Goal: Task Accomplishment & Management: Manage account settings

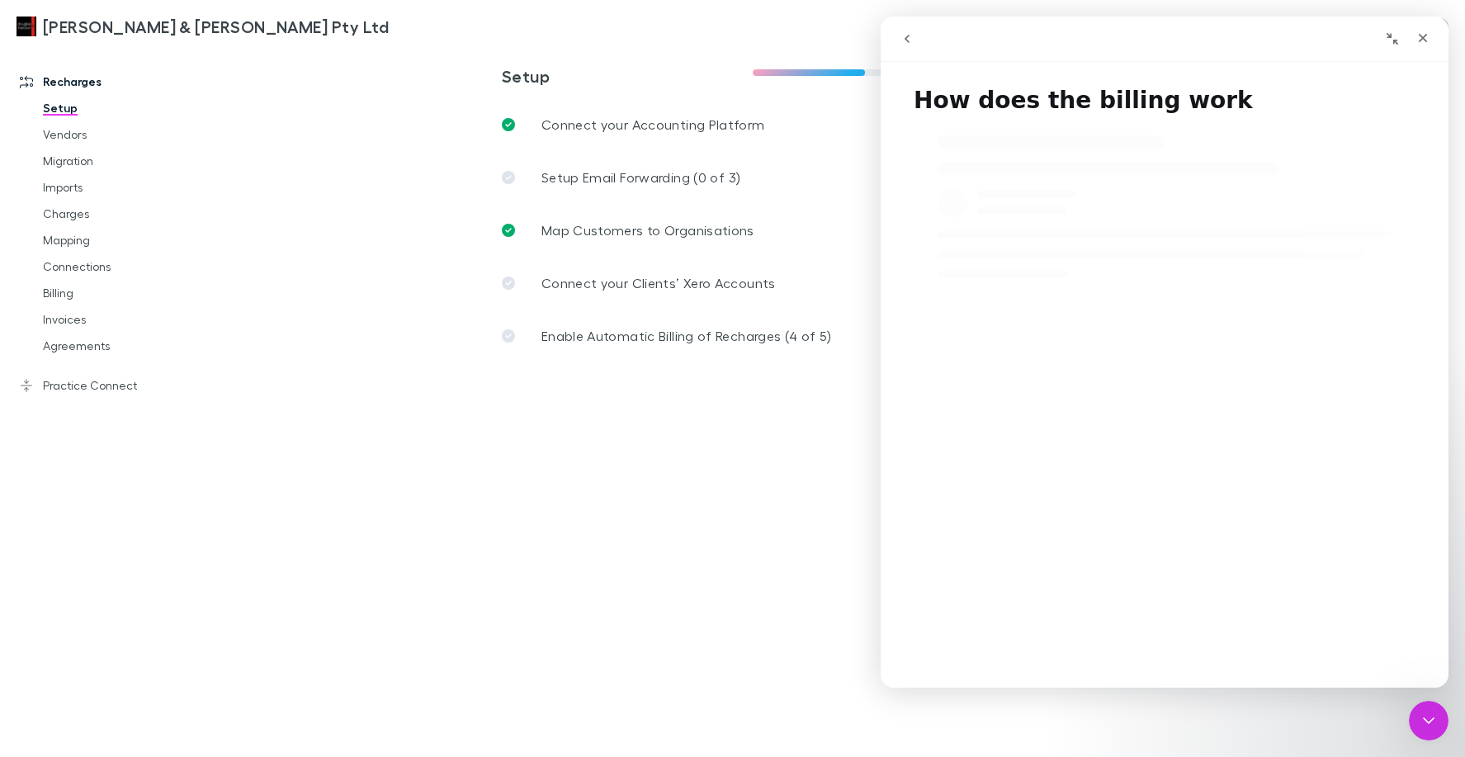
click at [120, 386] on link "Practice Connect" at bounding box center [106, 385] width 206 height 26
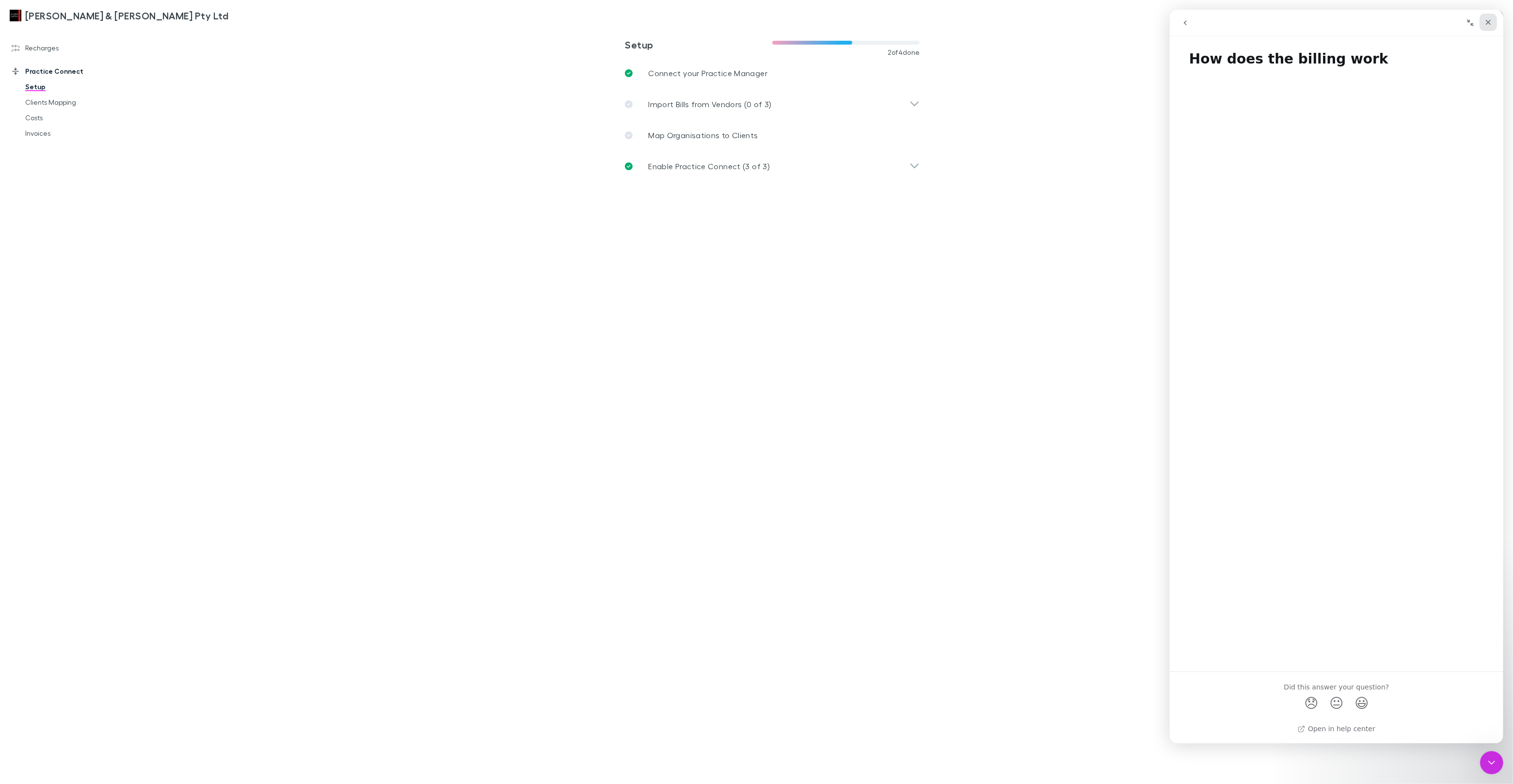
click at [860, 22] on div "Close" at bounding box center [1488, 22] width 18 height 18
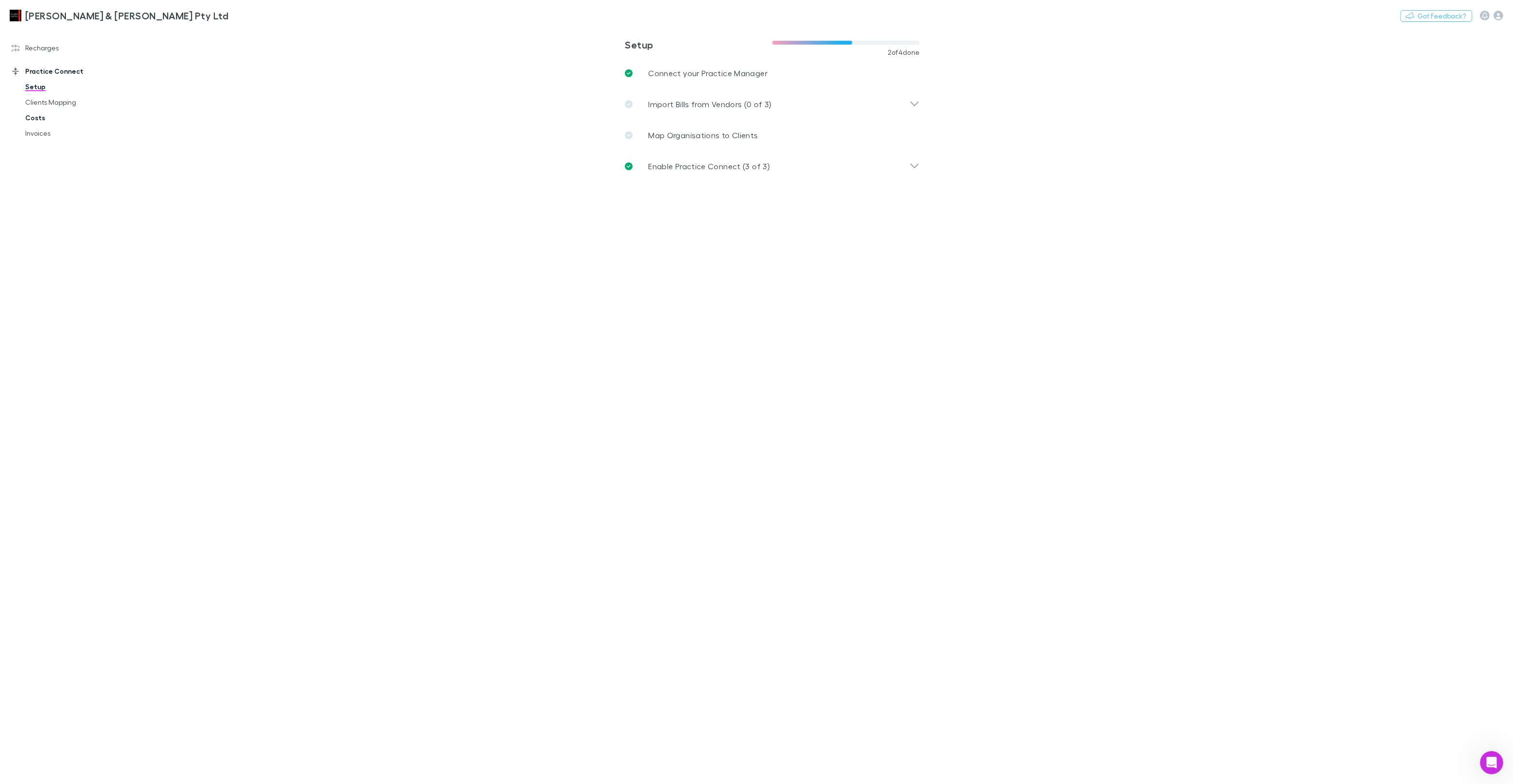
click at [41, 116] on link "Costs" at bounding box center [73, 117] width 115 height 15
click at [57, 102] on link "Clients Mapping" at bounding box center [73, 102] width 115 height 15
click at [43, 120] on link "Costs" at bounding box center [73, 117] width 115 height 15
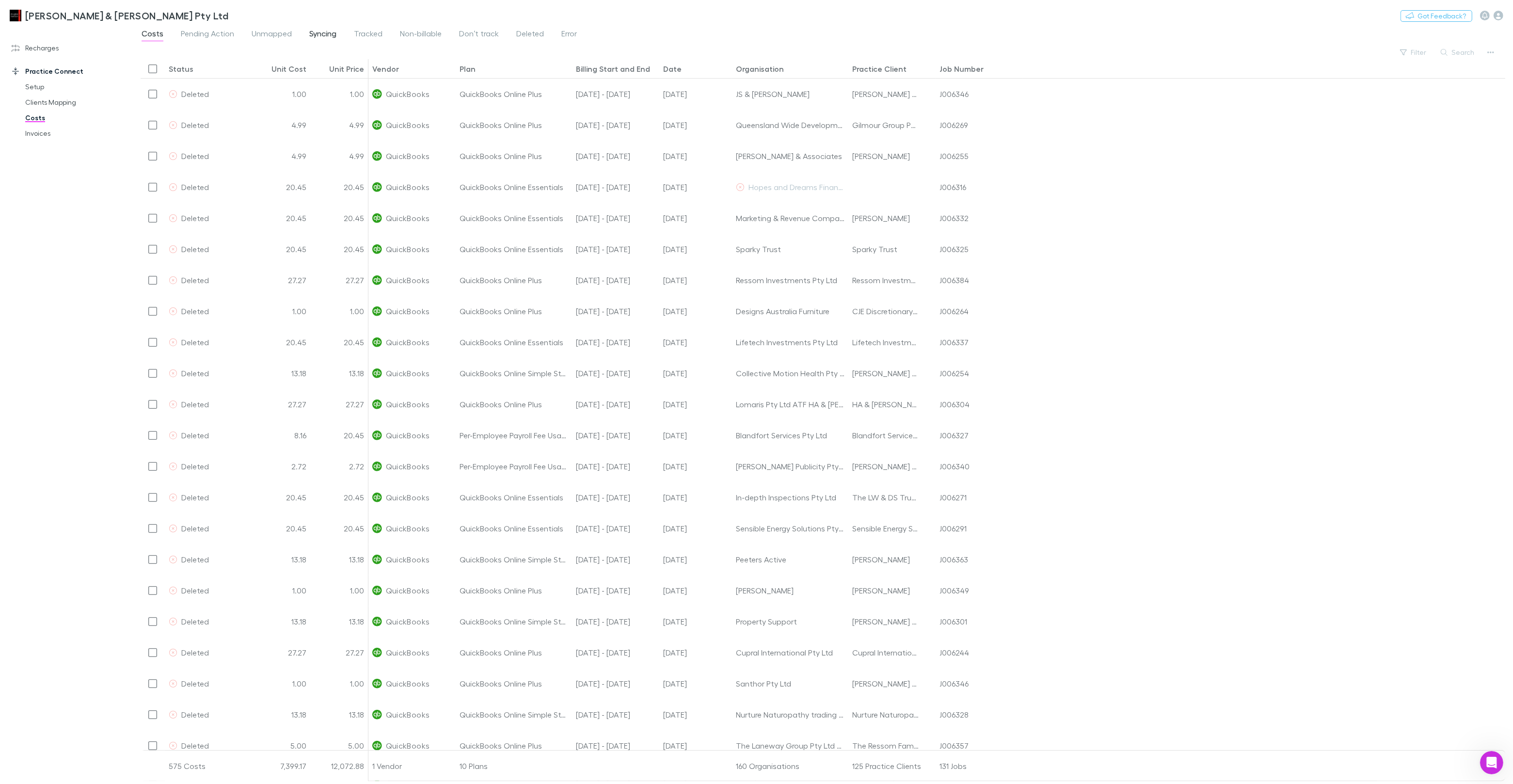
click at [322, 38] on span "Syncing" at bounding box center [323, 35] width 27 height 12
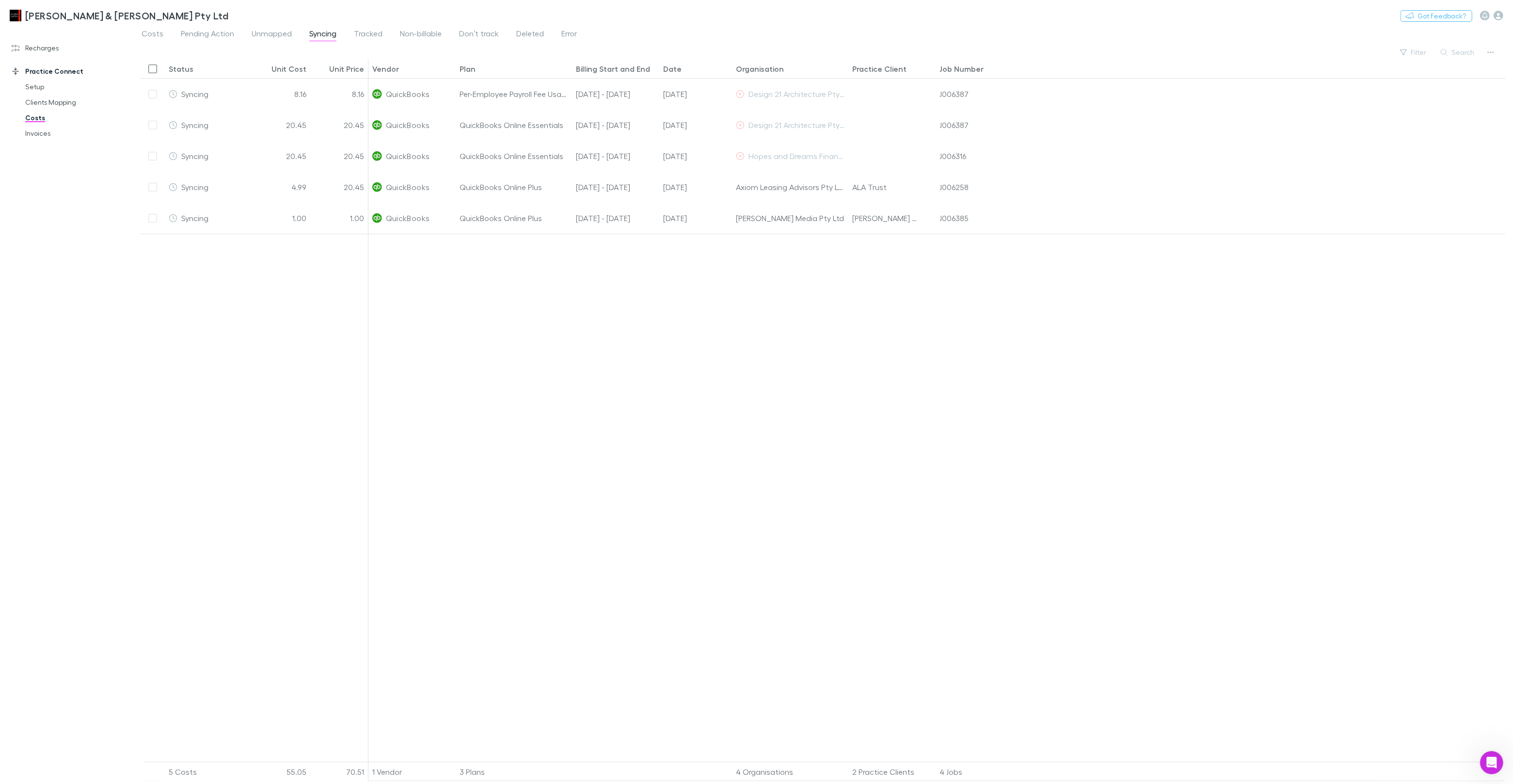
click at [449, 341] on div at bounding box center [937, 497] width 1137 height 528
click at [36, 51] on link "Recharges" at bounding box center [66, 48] width 129 height 15
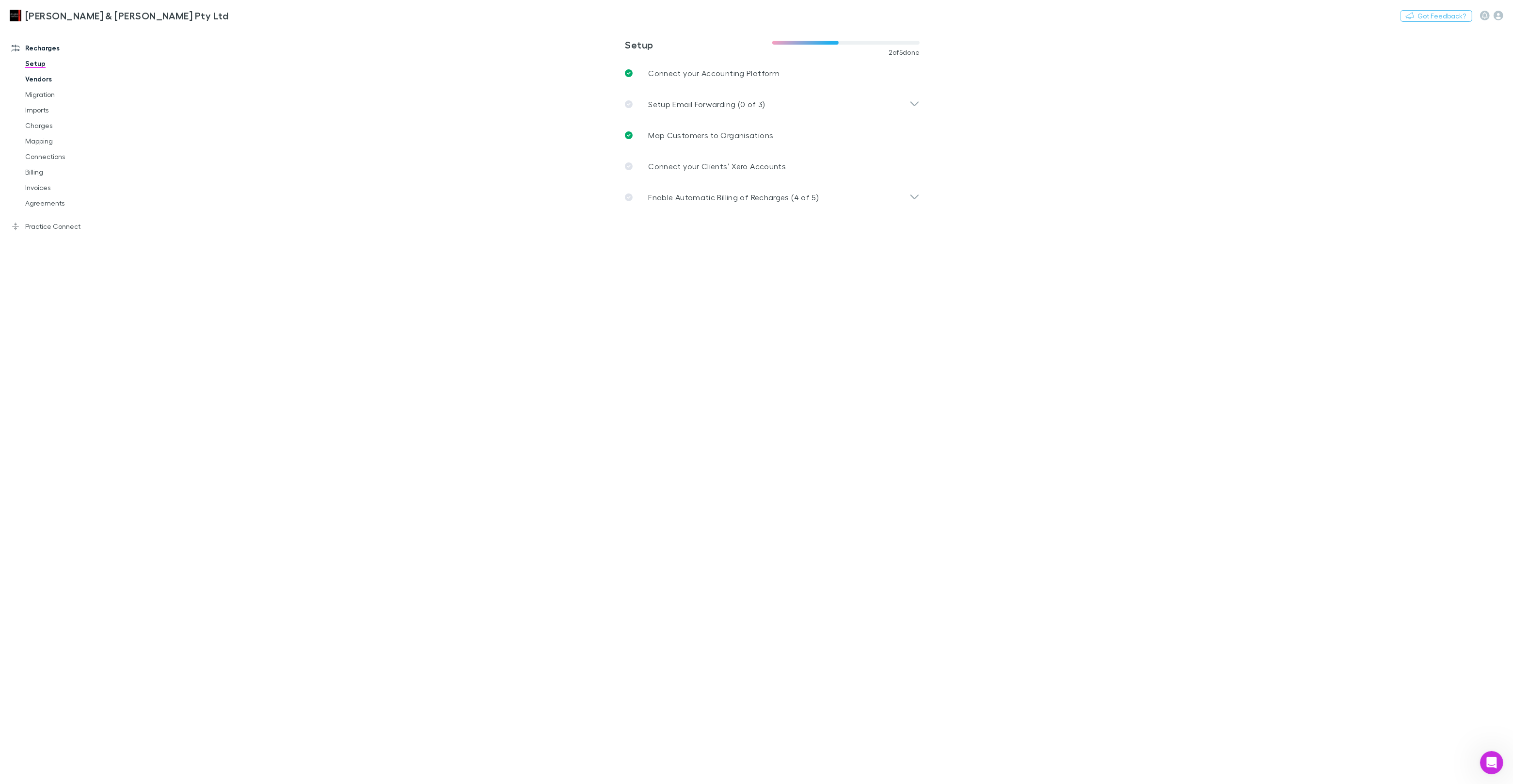
click at [47, 83] on link "Vendors" at bounding box center [73, 79] width 115 height 15
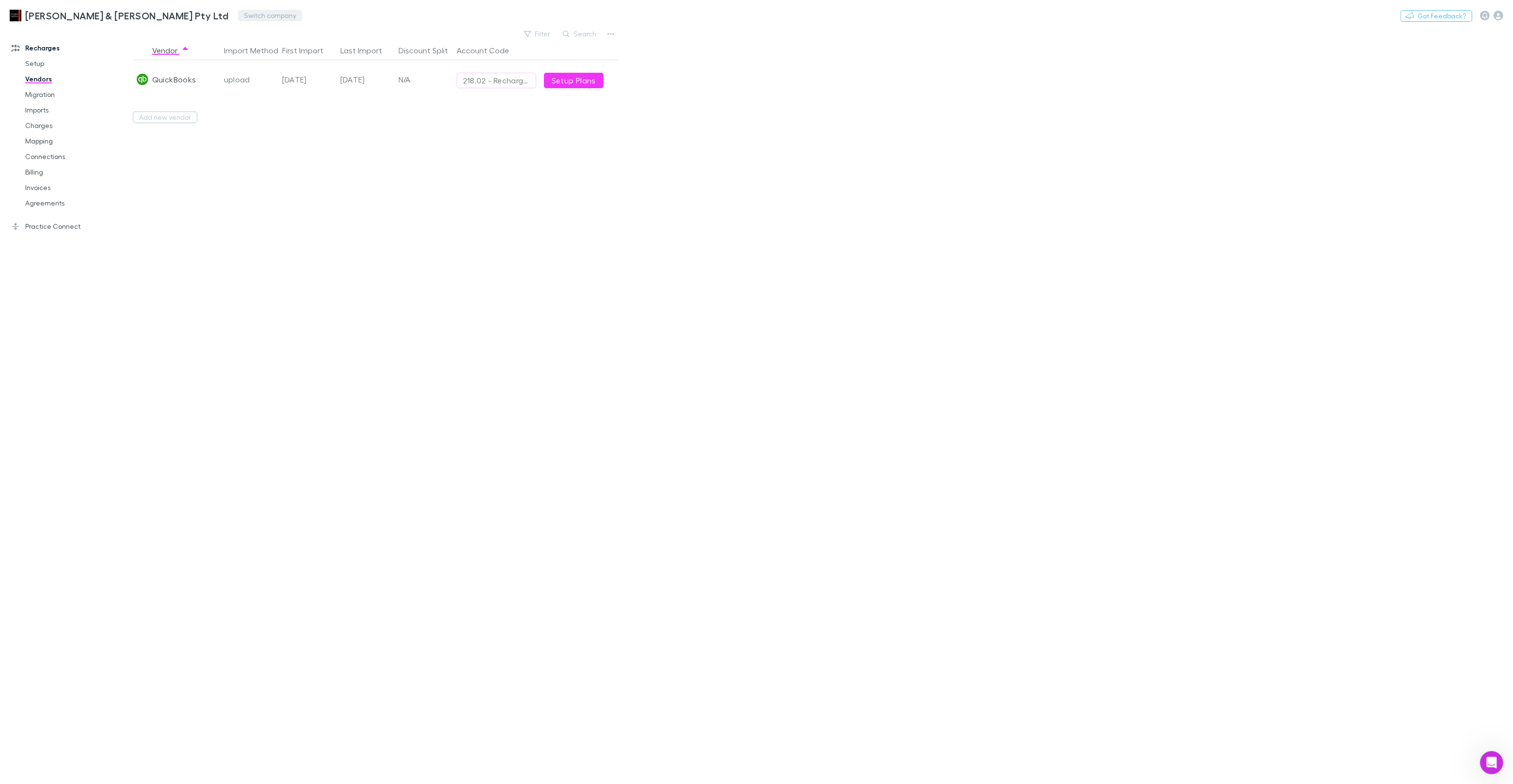
click at [238, 10] on button "Switch company" at bounding box center [270, 16] width 64 height 12
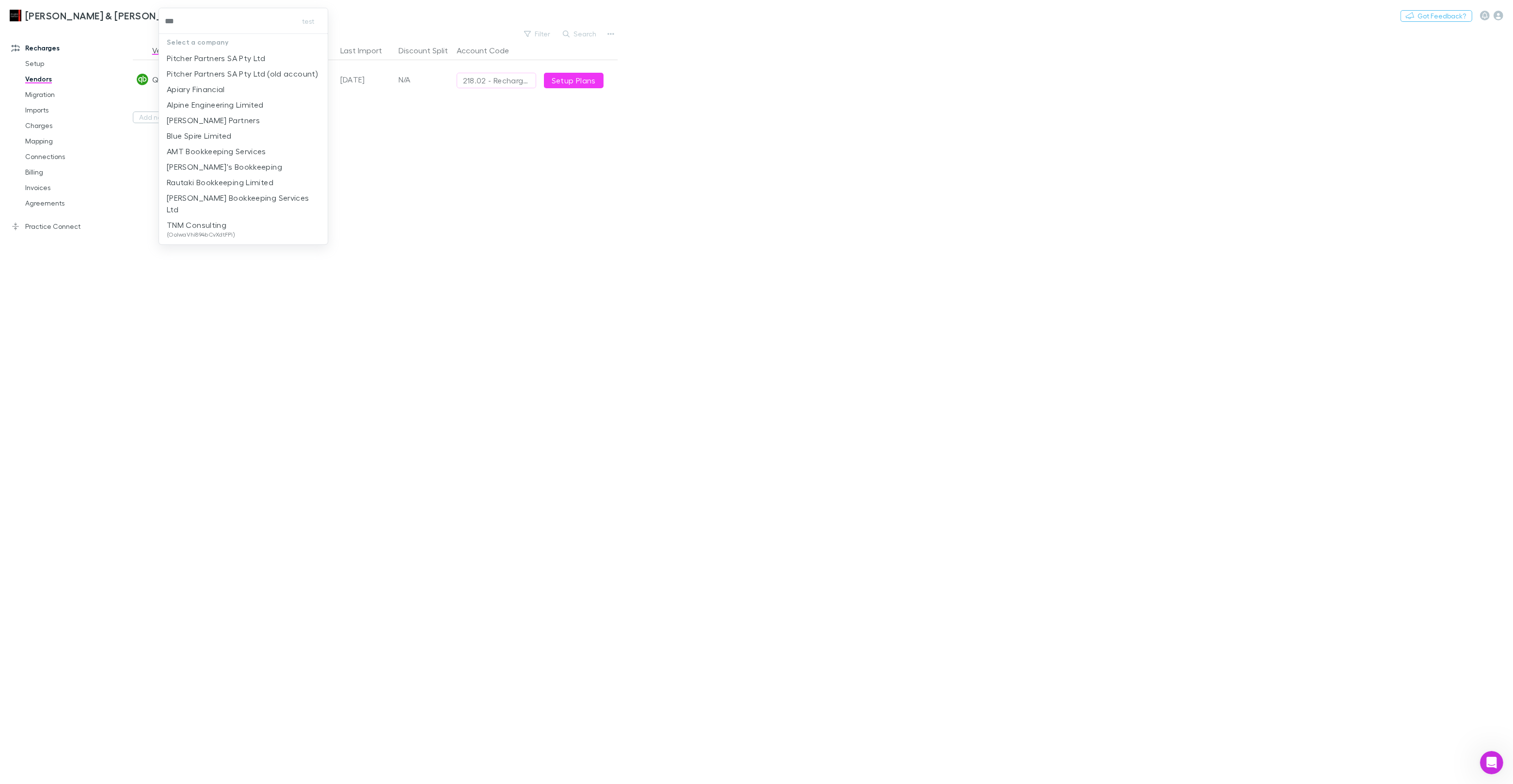
type input "****"
click at [222, 54] on p "Pitcher Partners SA Pty Ltd" at bounding box center [216, 58] width 99 height 12
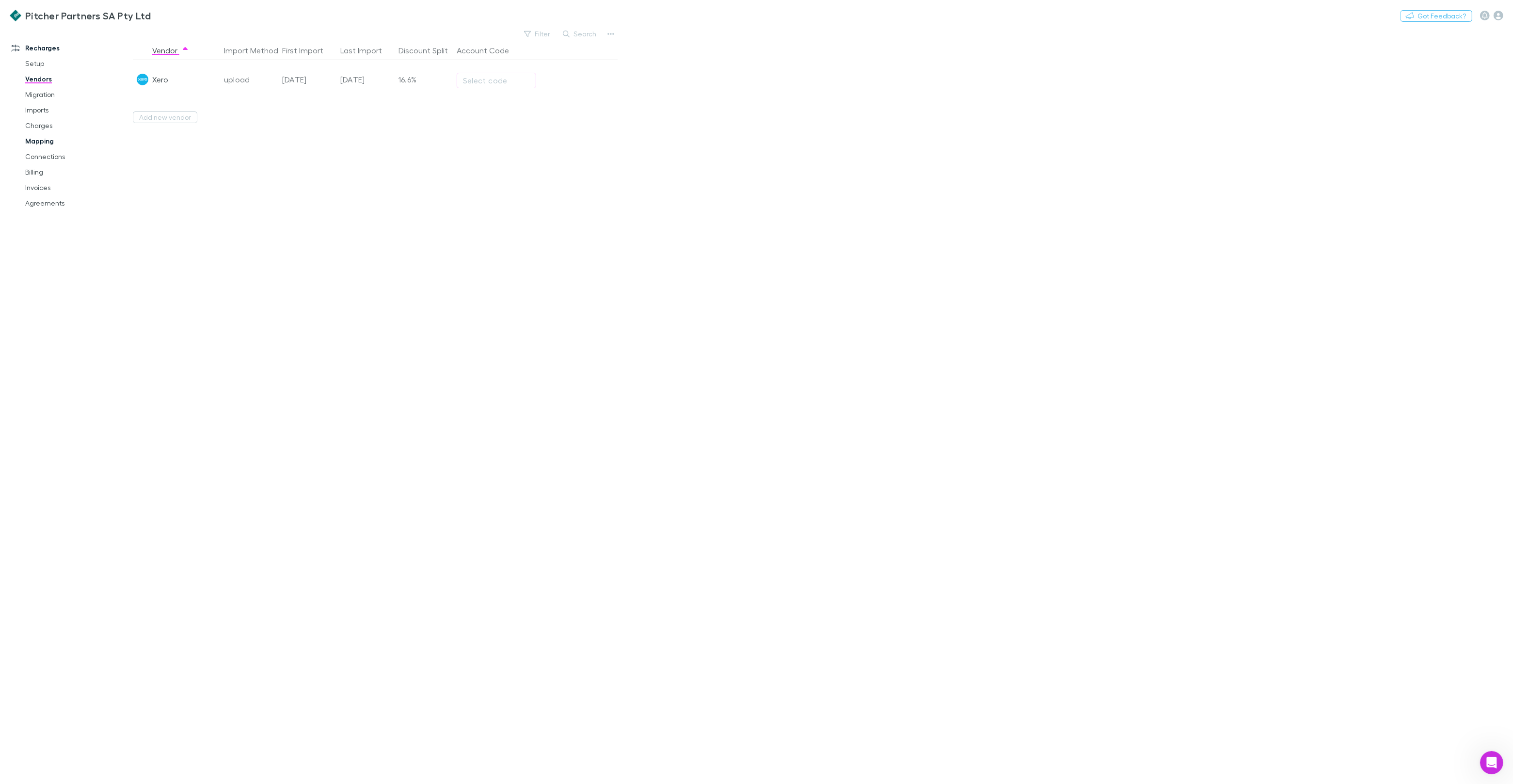
click at [52, 142] on link "Mapping" at bounding box center [73, 141] width 115 height 15
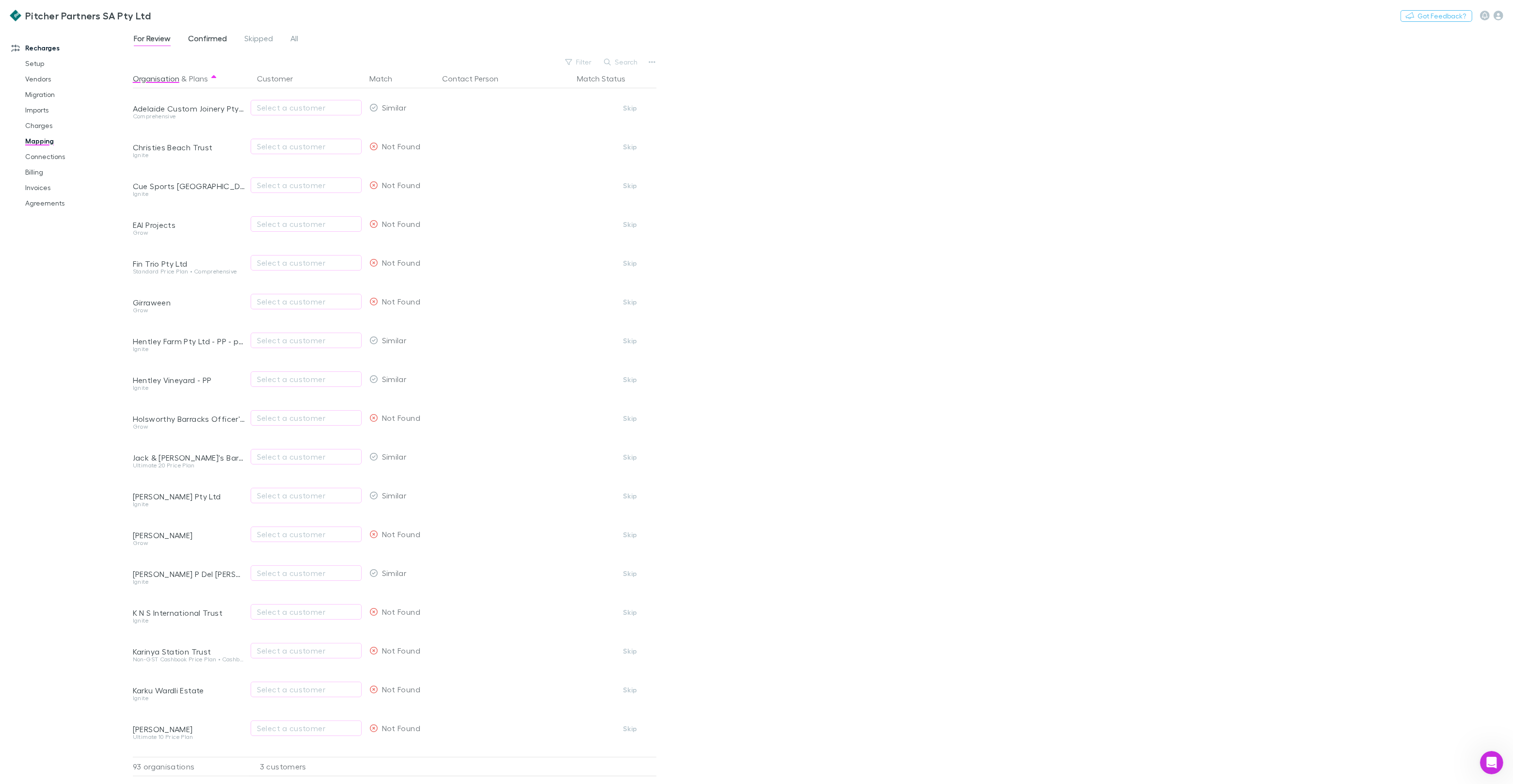
click at [201, 44] on span "Confirmed" at bounding box center [207, 39] width 39 height 12
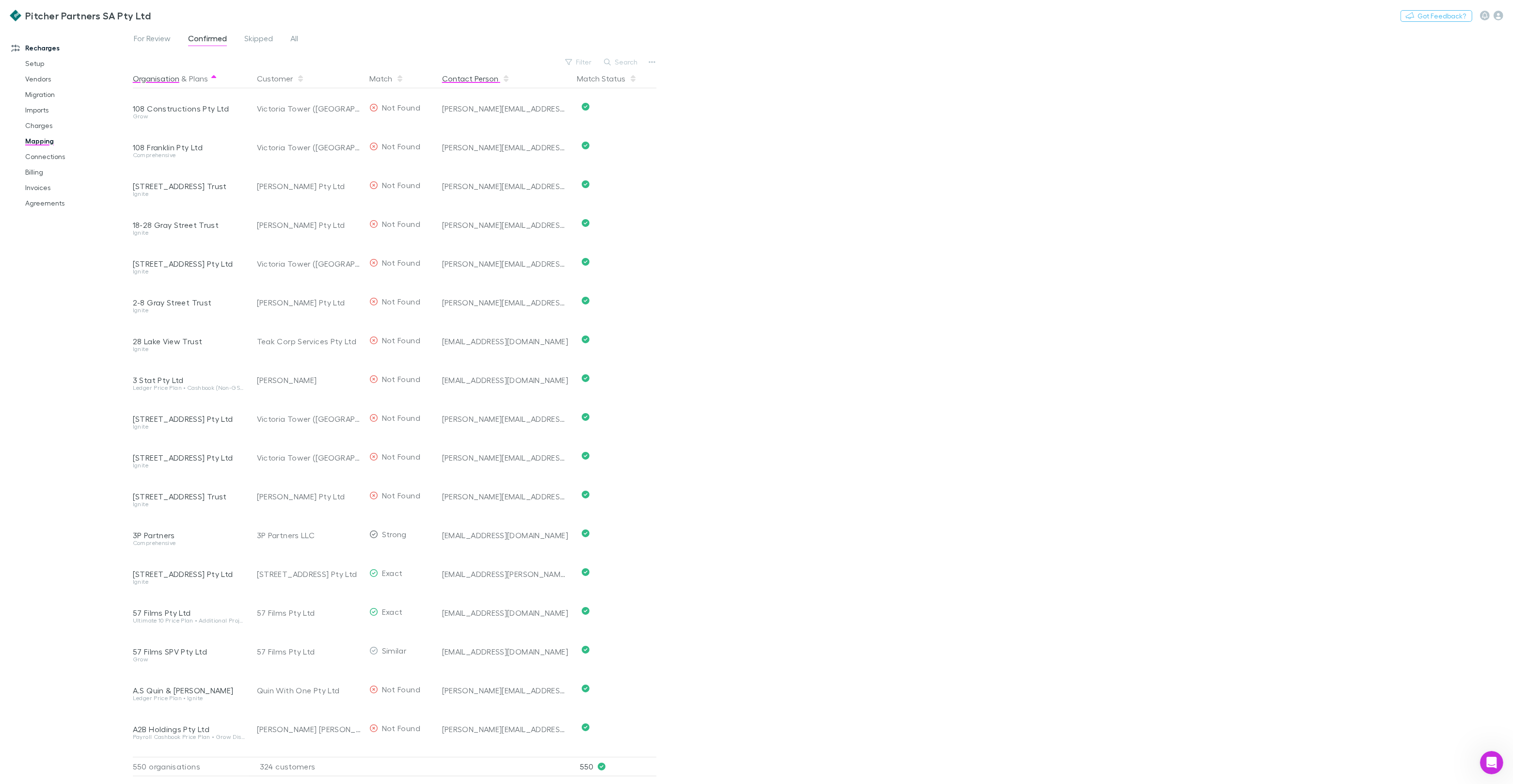
click at [473, 79] on button "Contact Person" at bounding box center [476, 78] width 68 height 19
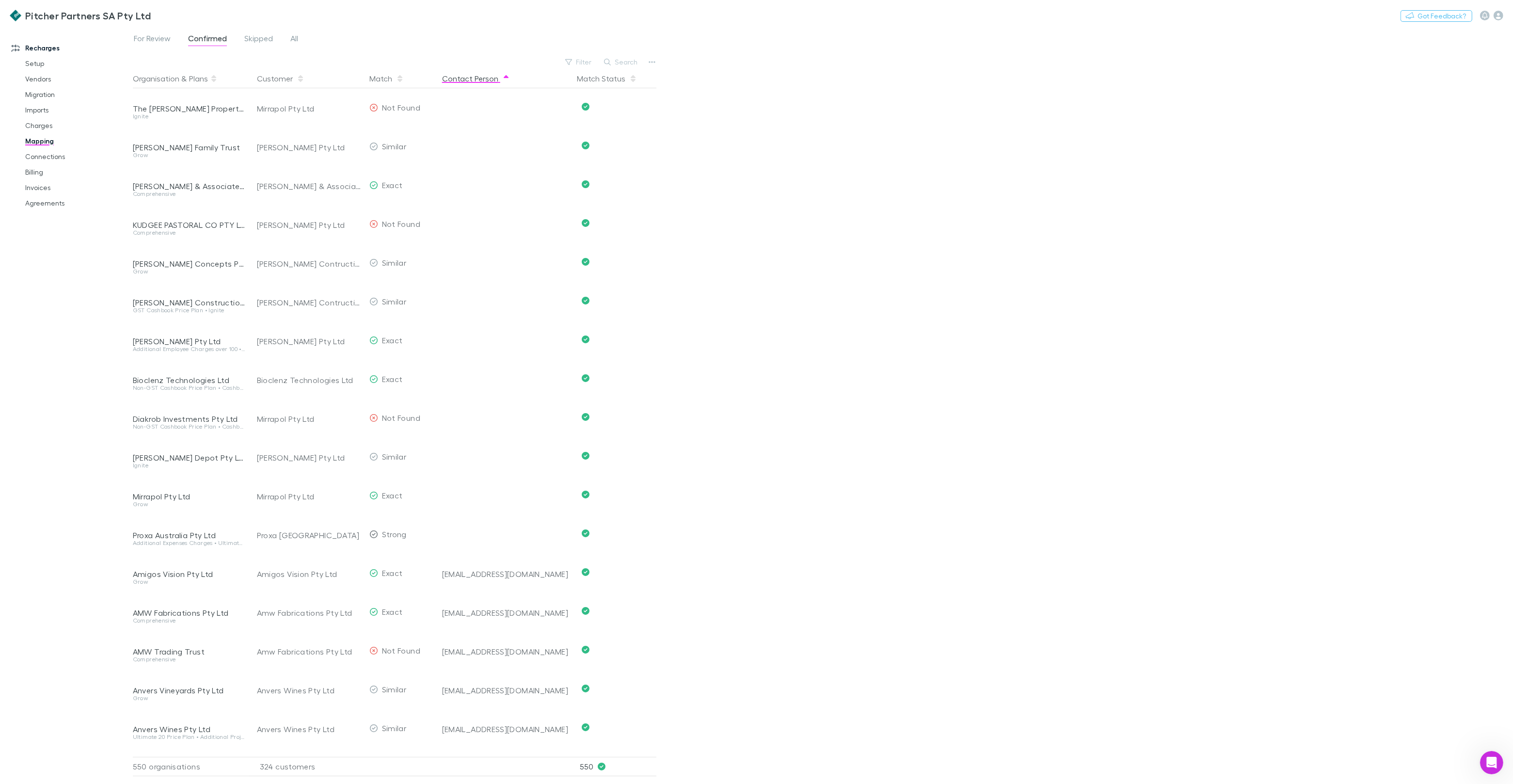
drag, startPoint x: 468, startPoint y: 80, endPoint x: 454, endPoint y: 79, distance: 14.0
click at [468, 81] on button "Contact Person" at bounding box center [476, 78] width 68 height 19
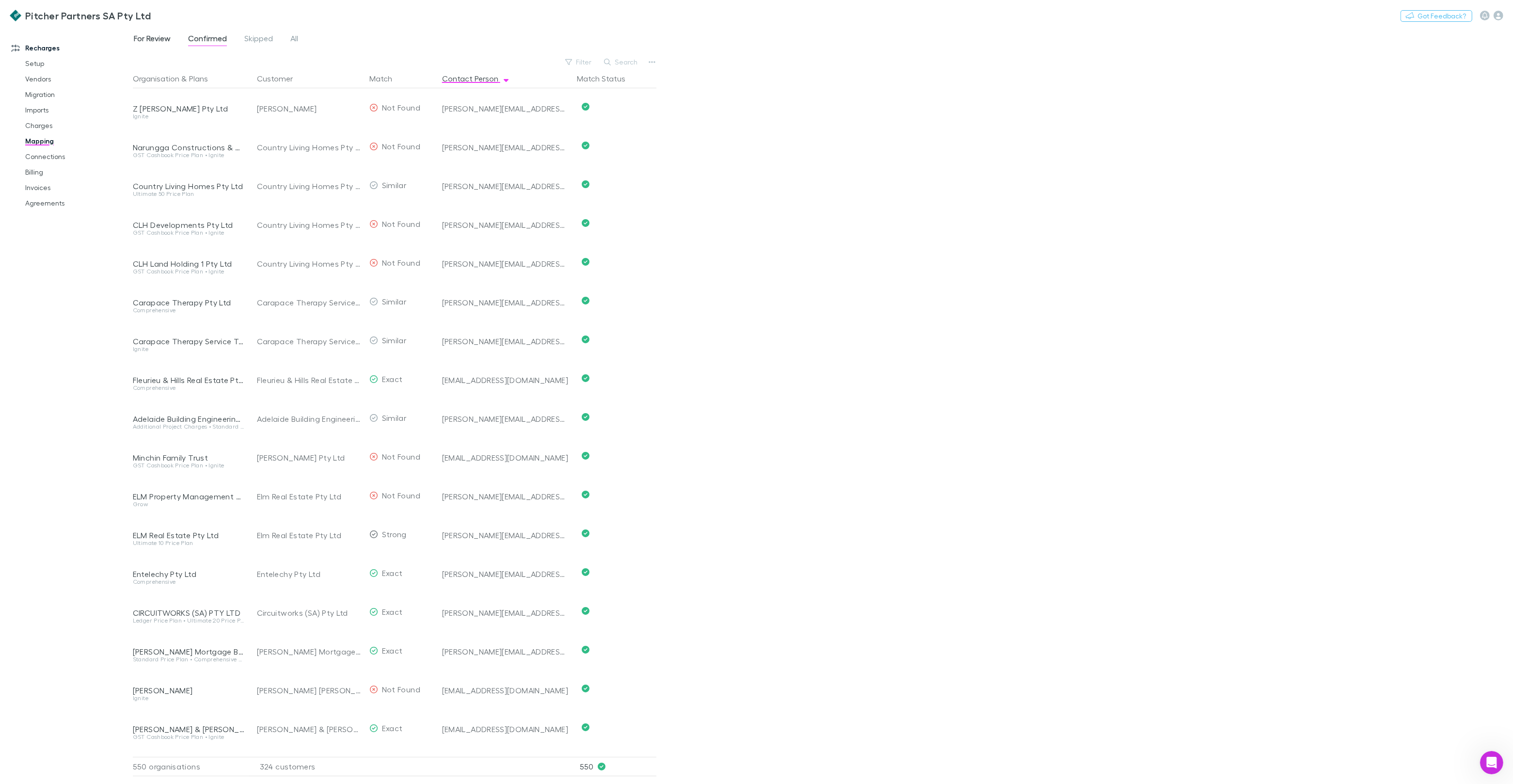
click at [167, 44] on span "For Review" at bounding box center [152, 39] width 37 height 12
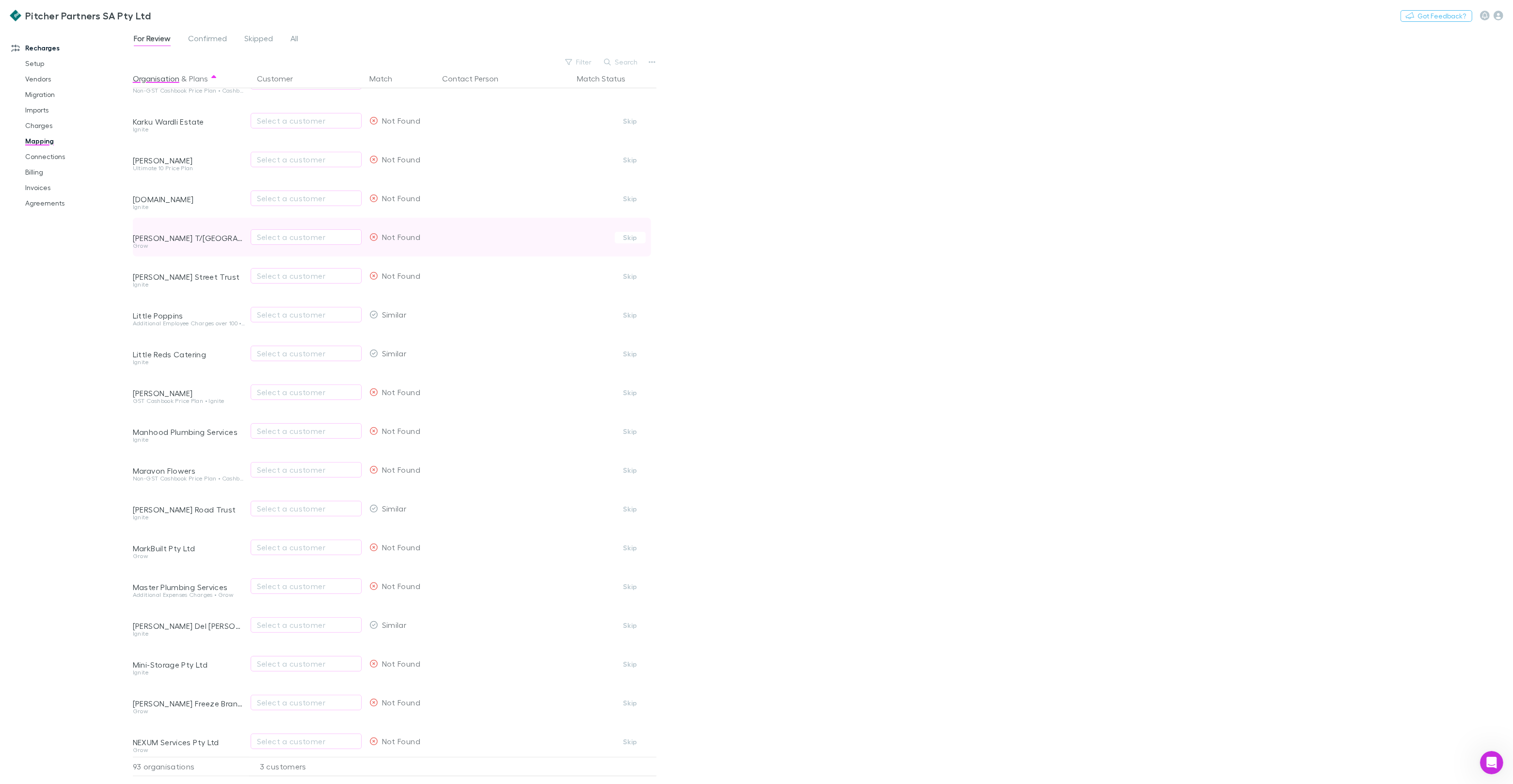
scroll to position [570, 0]
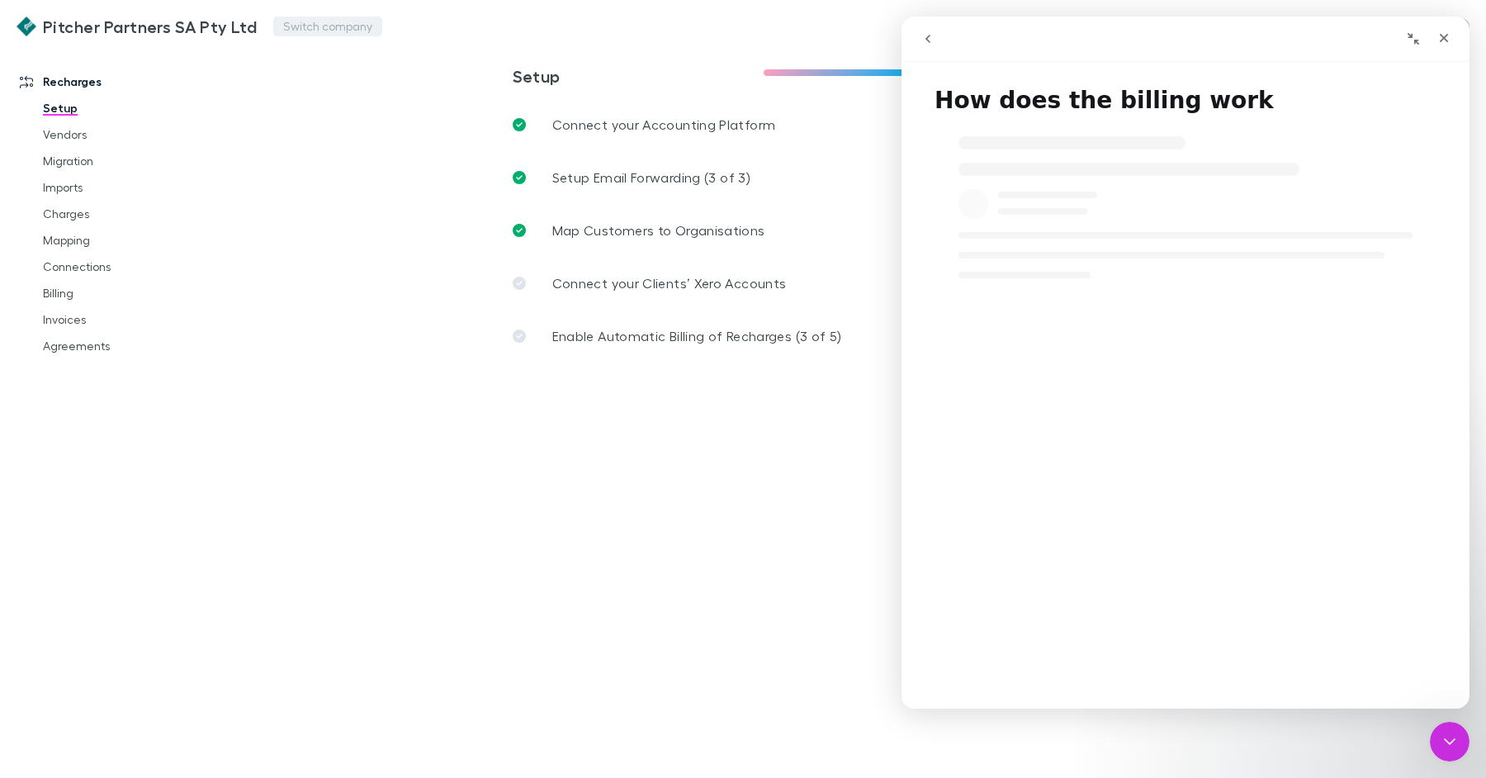
click at [349, 20] on button "Switch company" at bounding box center [327, 27] width 109 height 20
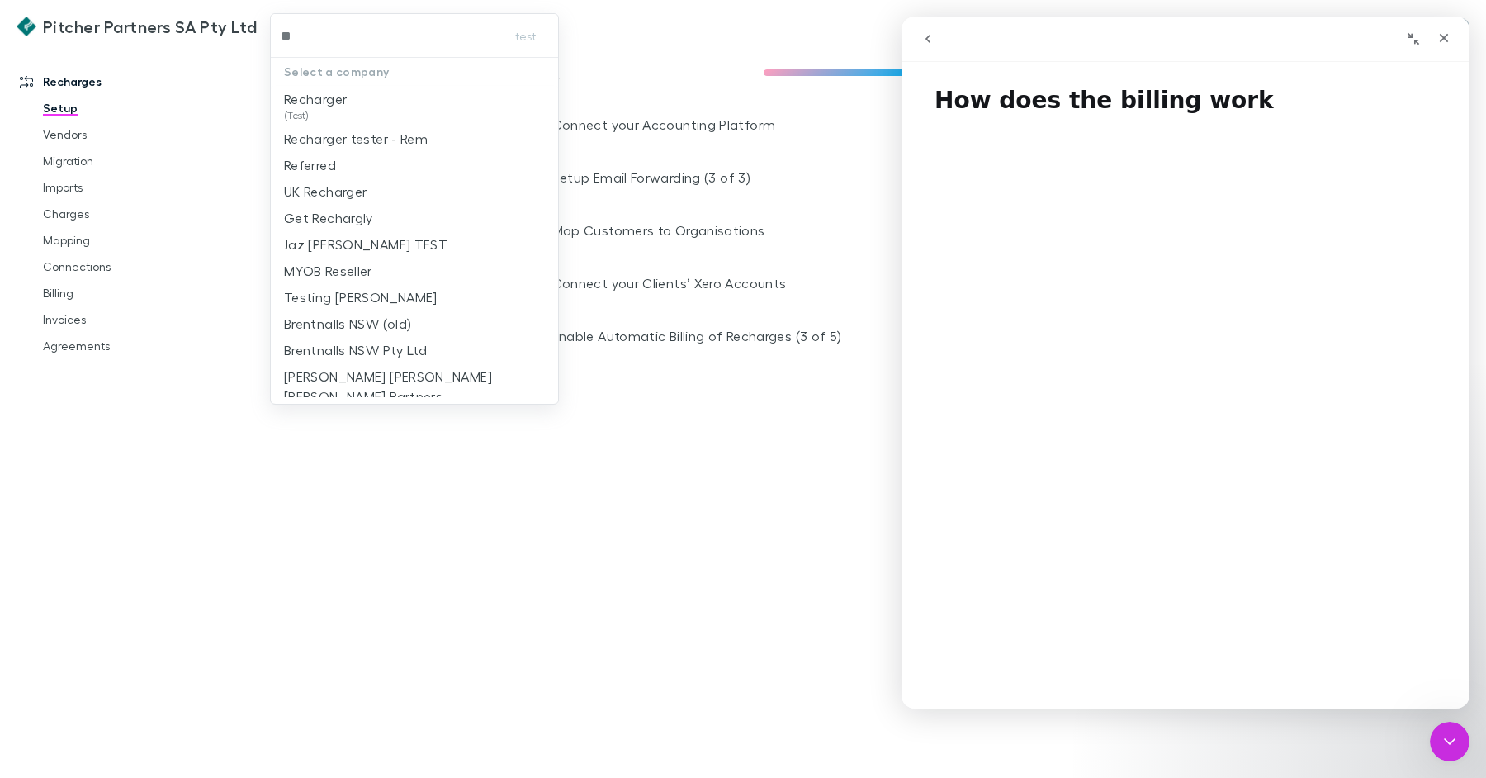
type input "***"
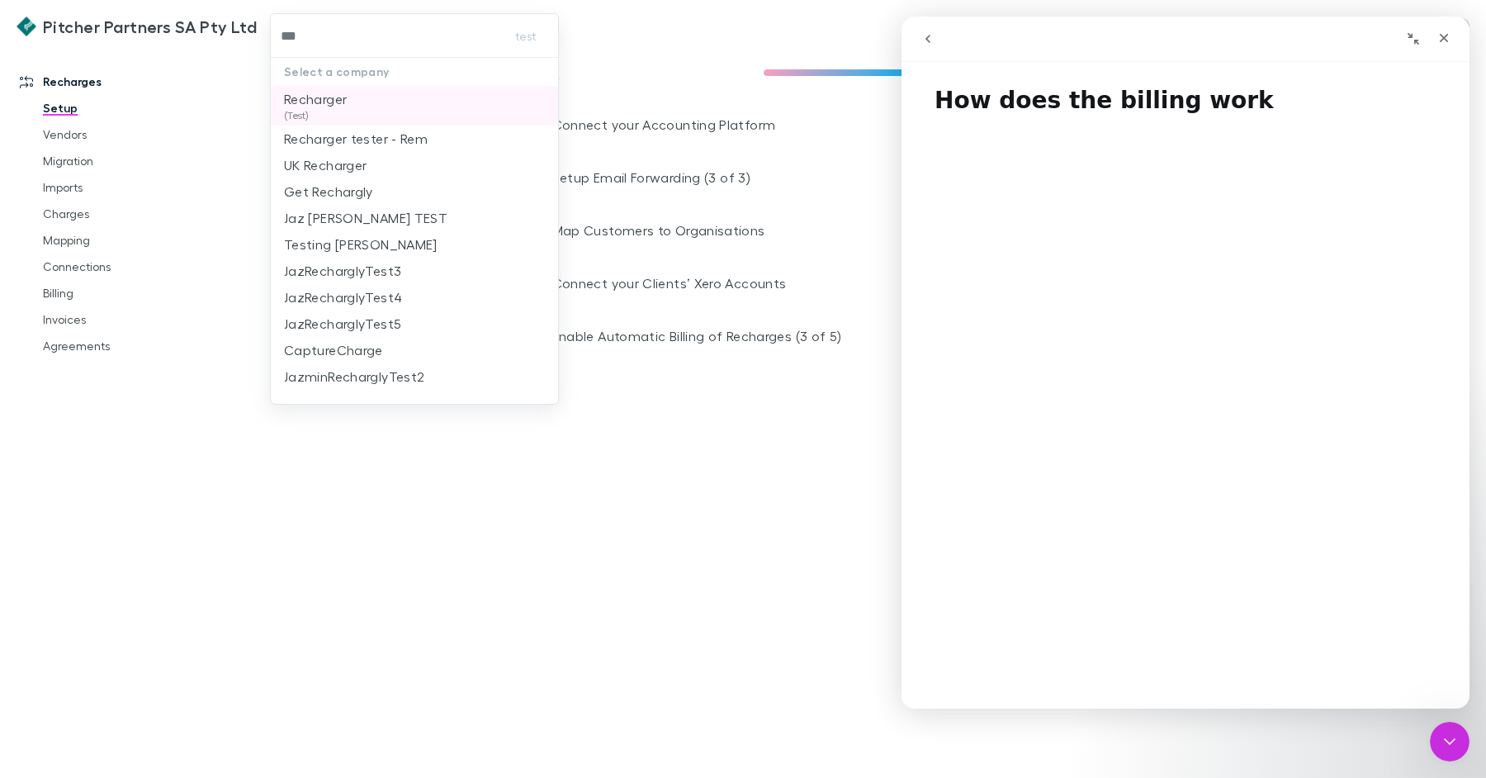
click at [344, 97] on p "Recharger" at bounding box center [315, 99] width 63 height 20
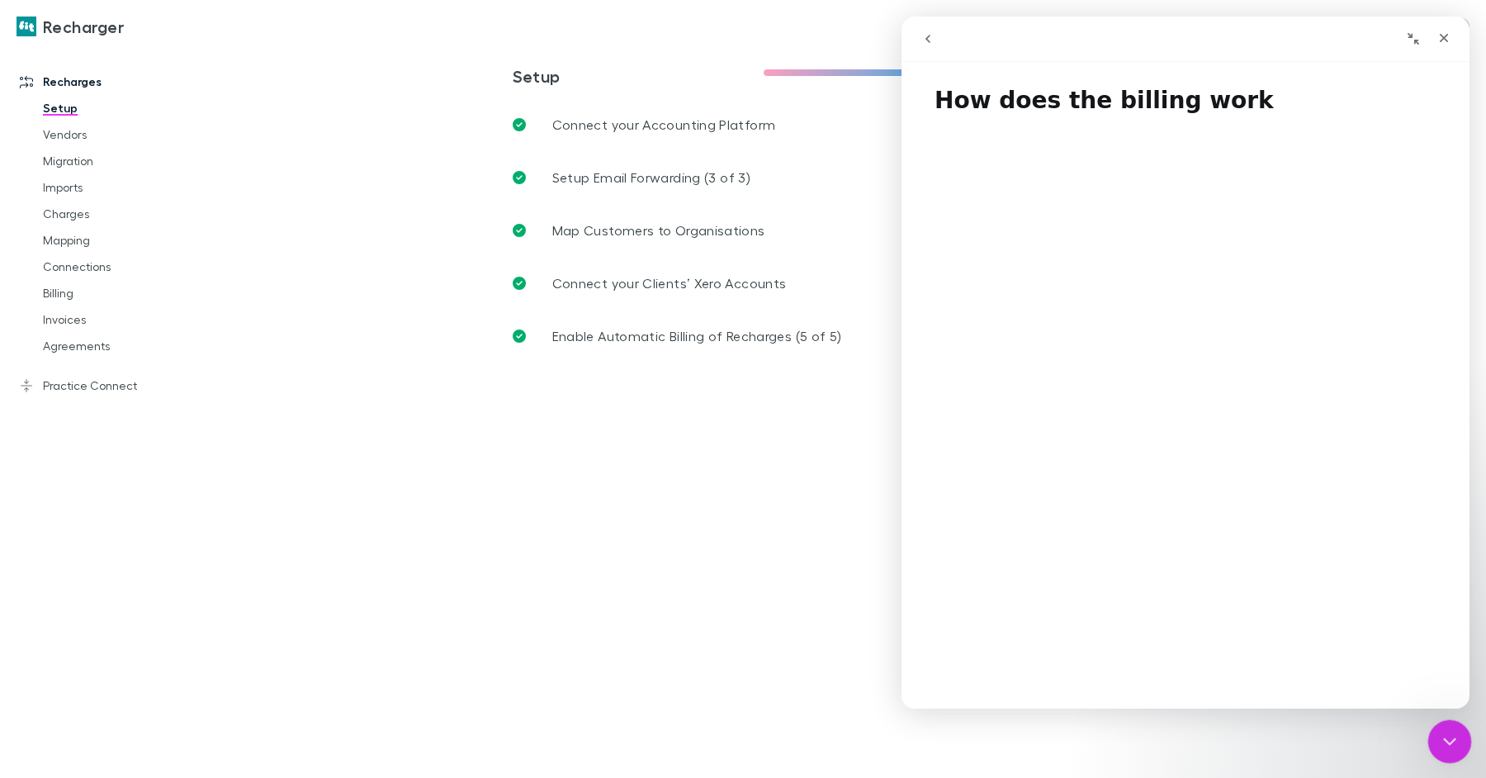
click at [1455, 754] on div "Close Intercom Messenger" at bounding box center [1447, 739] width 40 height 40
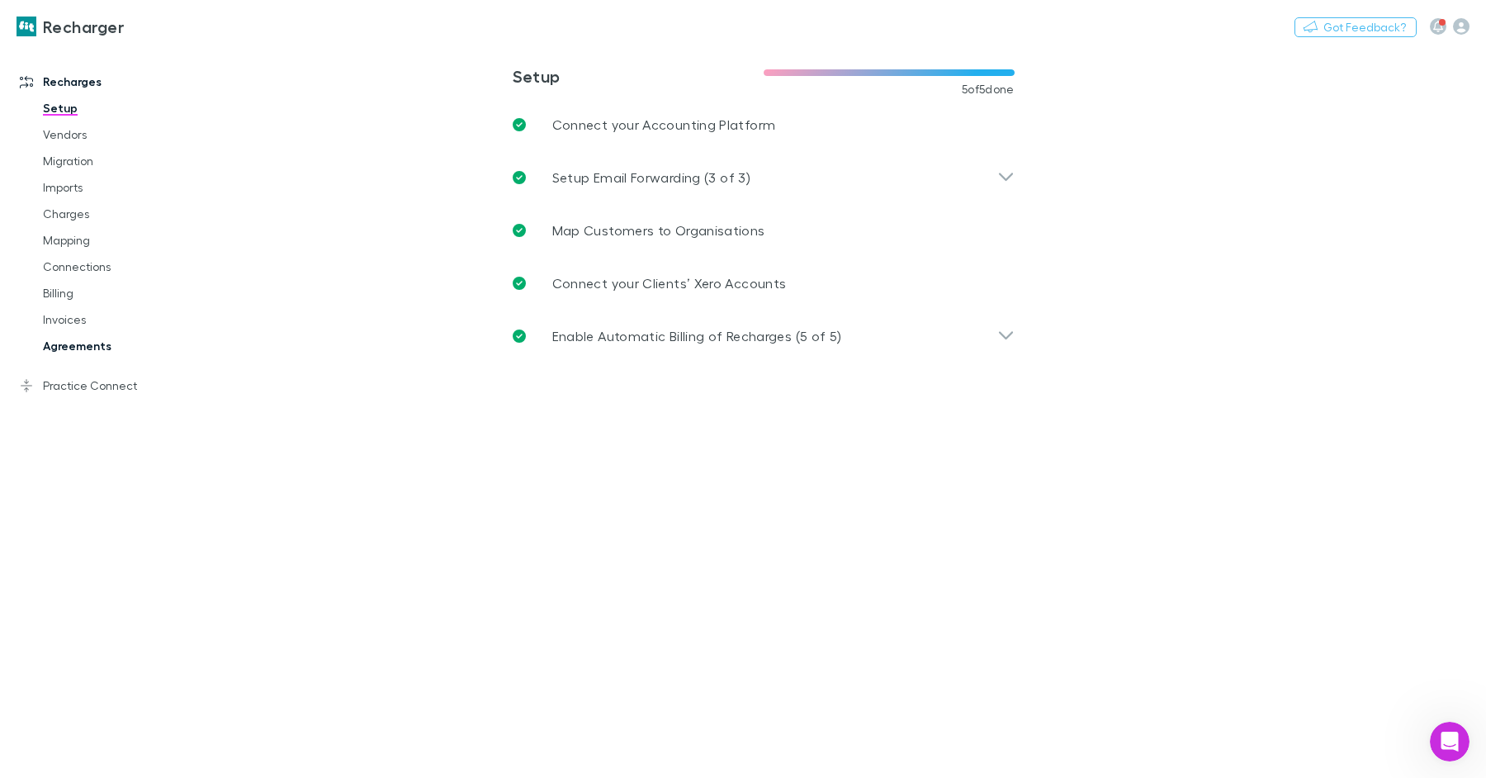
click at [78, 352] on link "Agreements" at bounding box center [117, 346] width 182 height 26
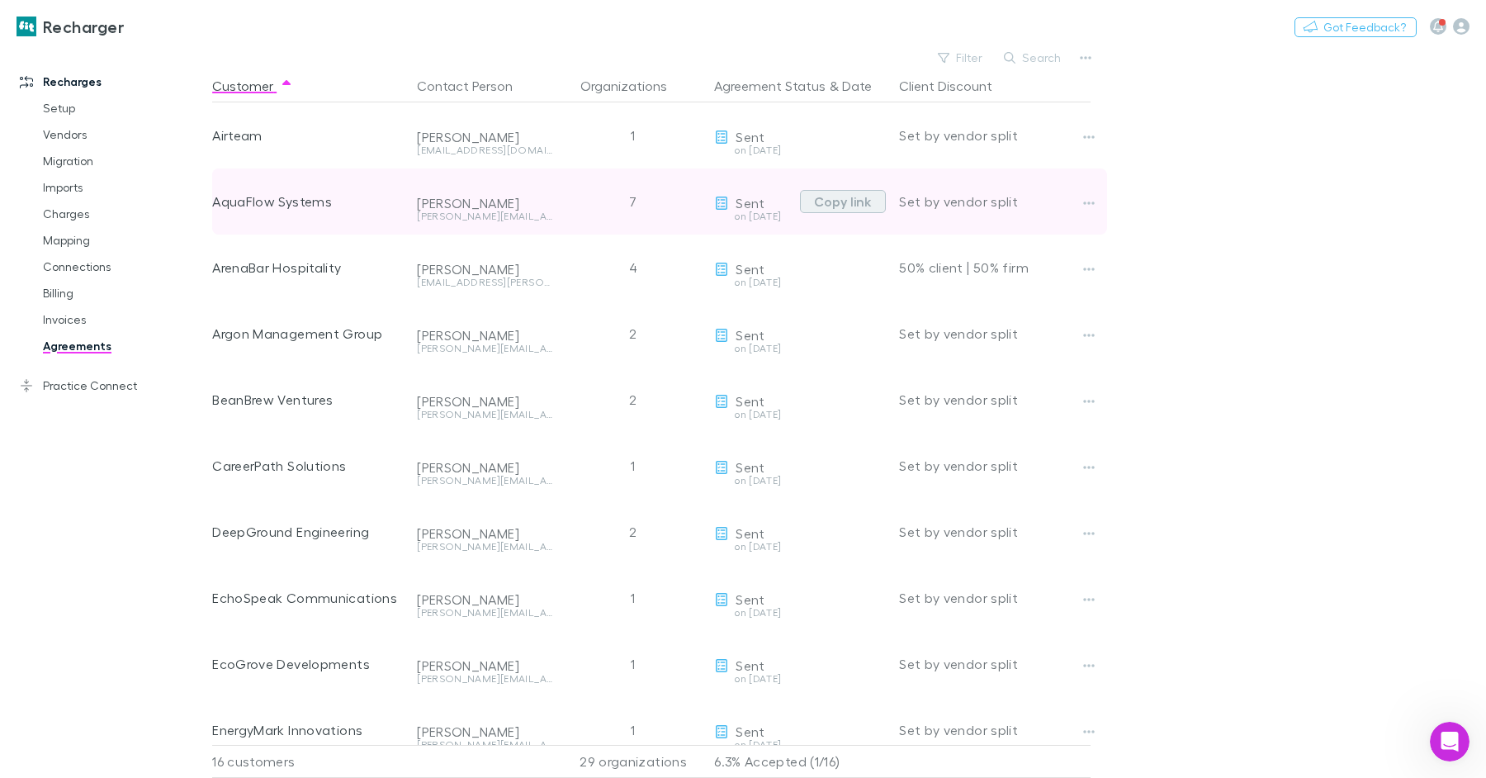
click at [844, 204] on button "Copy link" at bounding box center [843, 201] width 86 height 23
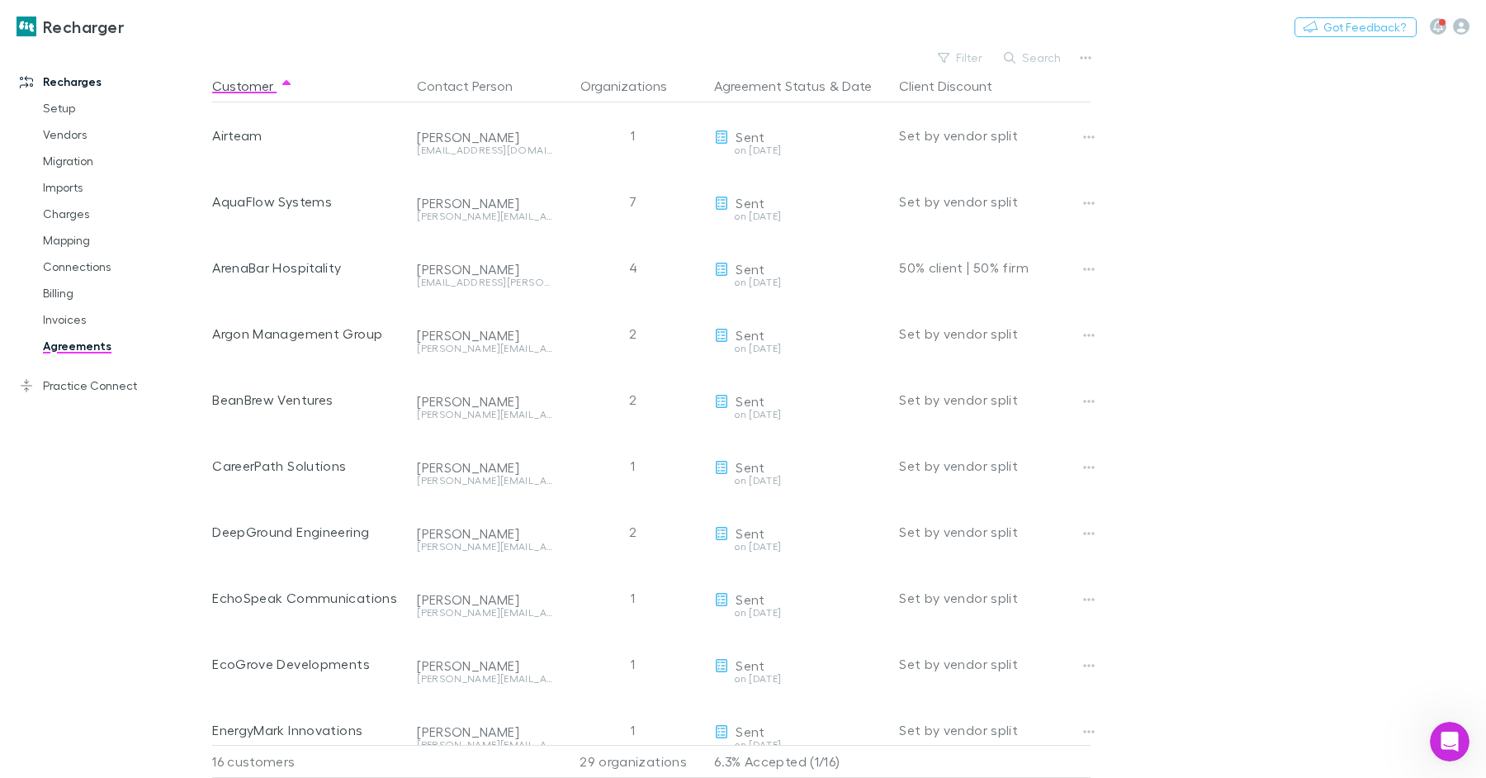
click at [79, 508] on div "Recharges Setup Vendors Migration Imports Charges Mapping Connections Billing I…" at bounding box center [106, 401] width 212 height 699
click at [1412, 97] on main "Filter Search Customer Contact Person Organizations Agreement Status & Date Cli…" at bounding box center [849, 411] width 1274 height 731
drag, startPoint x: 1242, startPoint y: 54, endPoint x: 1250, endPoint y: 17, distance: 37.1
click at [1245, 41] on div "Recharger Switch company Nothing Got Feedback? Recharges Setup Vendors Migratio…" at bounding box center [743, 389] width 1486 height 778
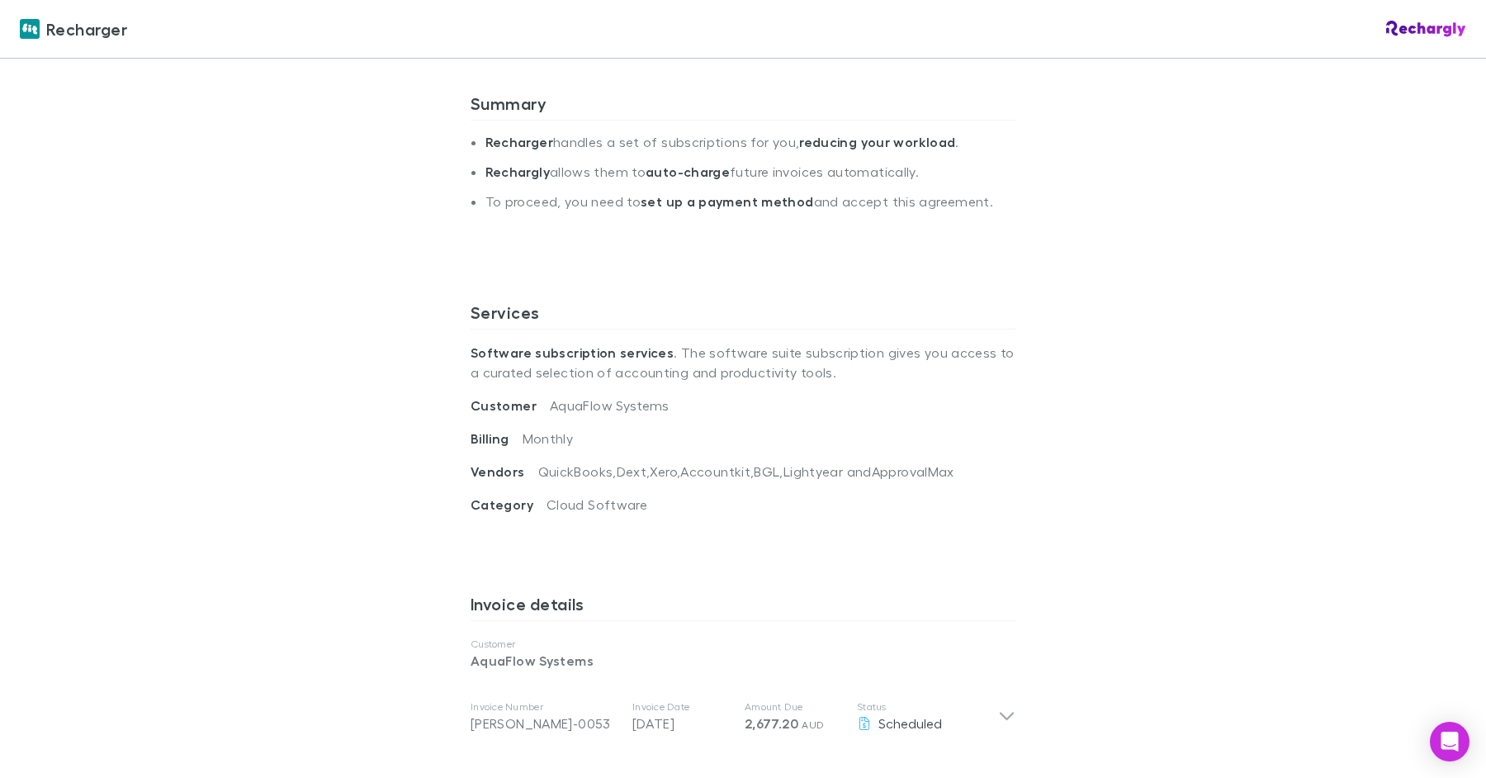
scroll to position [355, 0]
